Goal: Check status: Check status

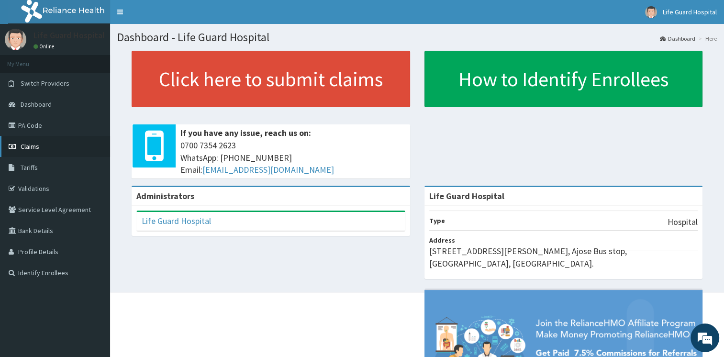
click at [83, 144] on link "Claims" at bounding box center [55, 146] width 110 height 21
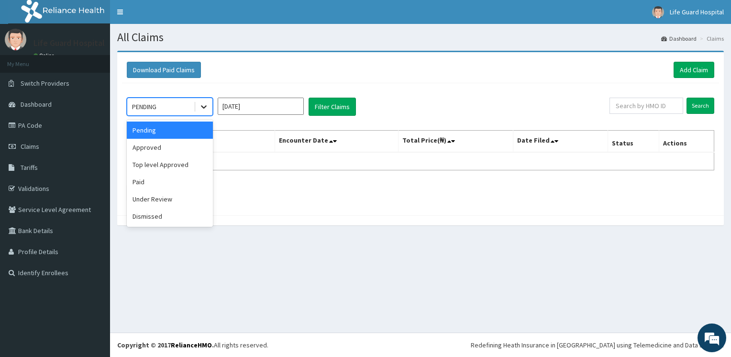
click at [197, 106] on div at bounding box center [203, 106] width 17 height 17
click at [157, 181] on div "Paid" at bounding box center [170, 181] width 86 height 17
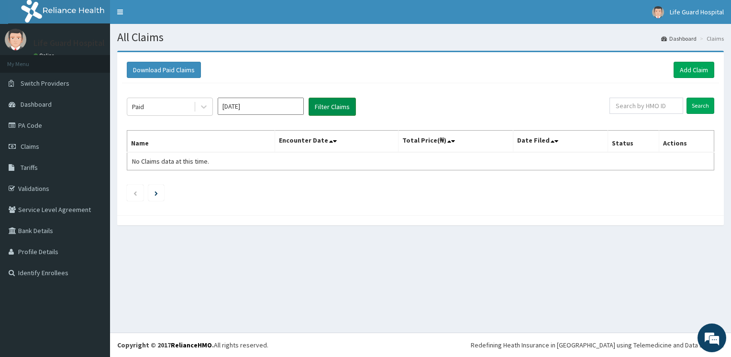
click at [329, 106] on button "Filter Claims" at bounding box center [332, 107] width 47 height 18
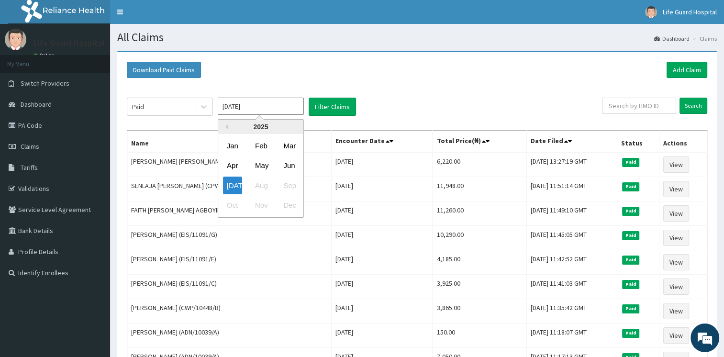
click at [250, 101] on input "[DATE]" at bounding box center [261, 106] width 86 height 17
click at [232, 186] on div "[DATE]" at bounding box center [232, 186] width 19 height 18
type input "[DATE]"
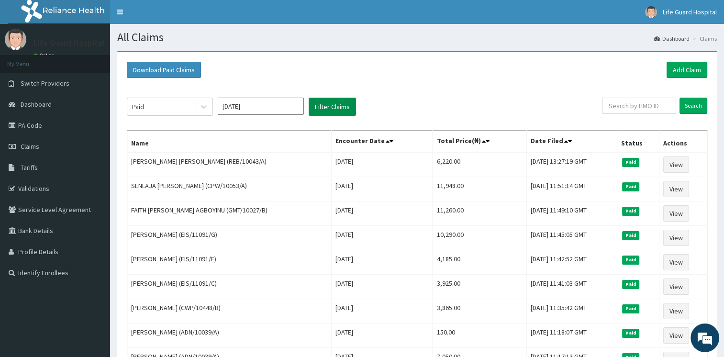
click at [324, 114] on button "Filter Claims" at bounding box center [332, 107] width 47 height 18
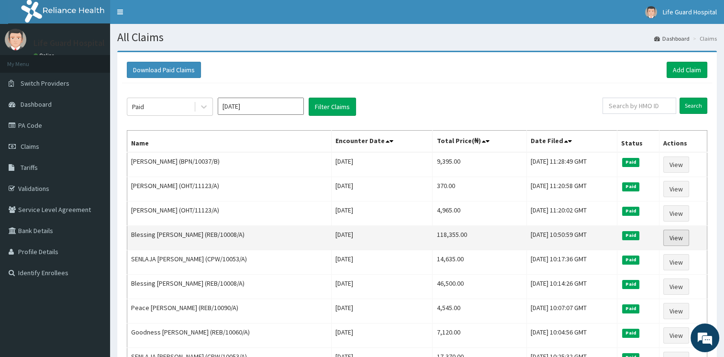
click at [675, 239] on link "View" at bounding box center [676, 238] width 26 height 16
